Goal: Navigation & Orientation: Understand site structure

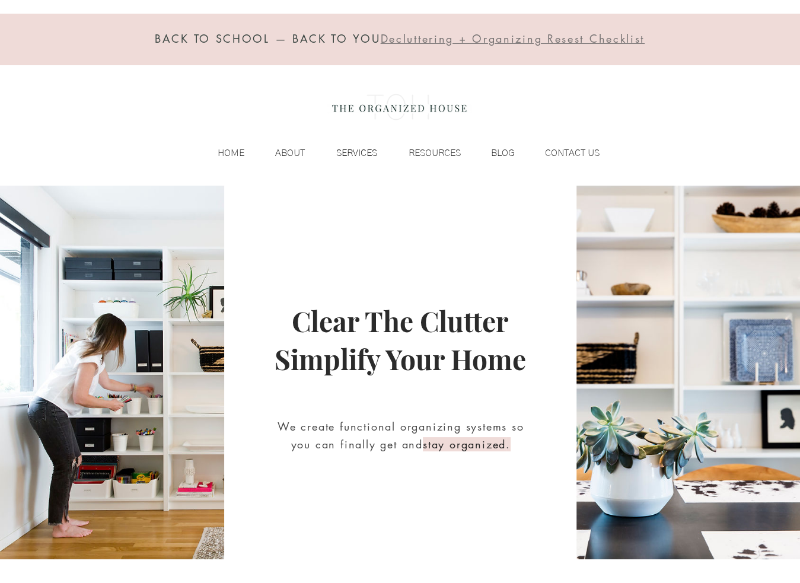
click at [358, 157] on p "SERVICES" at bounding box center [356, 153] width 53 height 18
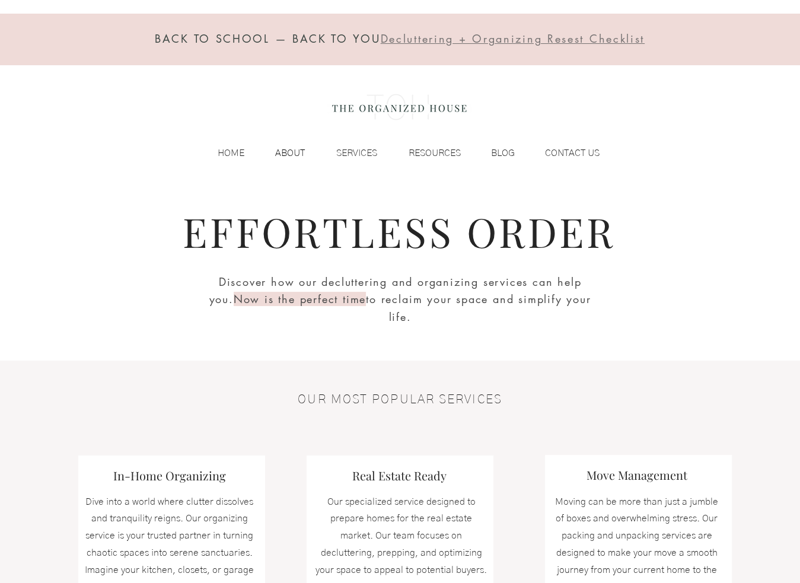
click at [279, 149] on p "ABOUT" at bounding box center [290, 153] width 42 height 18
